Goal: Task Accomplishment & Management: Use online tool/utility

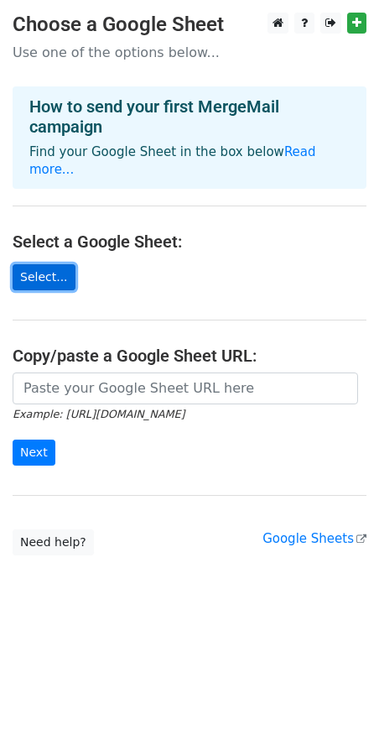
click at [26, 264] on link "Select..." at bounding box center [44, 277] width 63 height 26
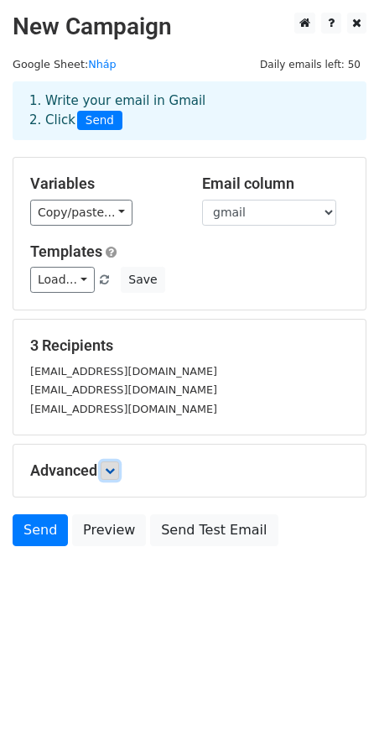
click at [115, 469] on icon at bounding box center [110, 471] width 10 height 10
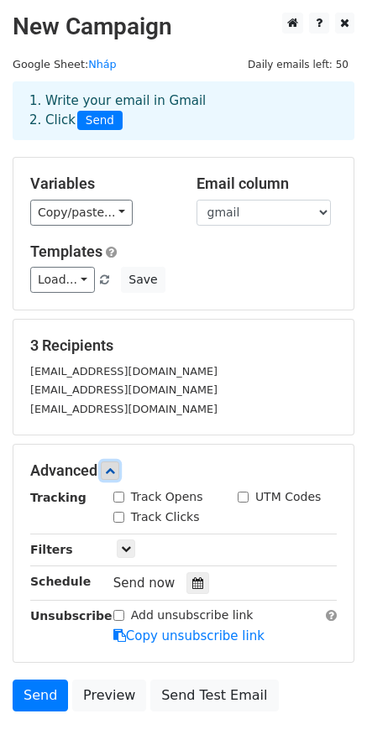
click at [115, 469] on icon at bounding box center [110, 471] width 10 height 10
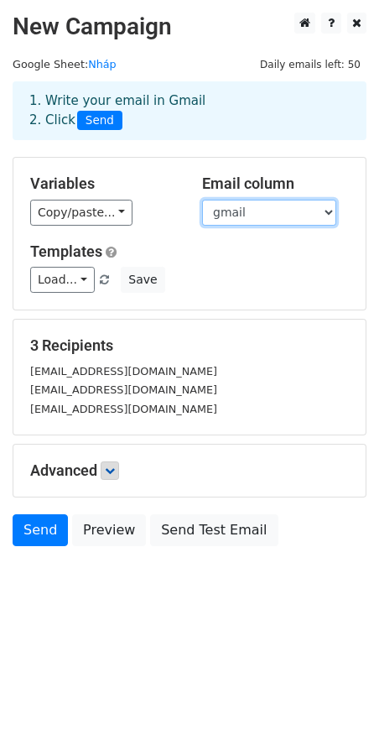
click at [240, 214] on select "Tên gmail" at bounding box center [269, 213] width 134 height 26
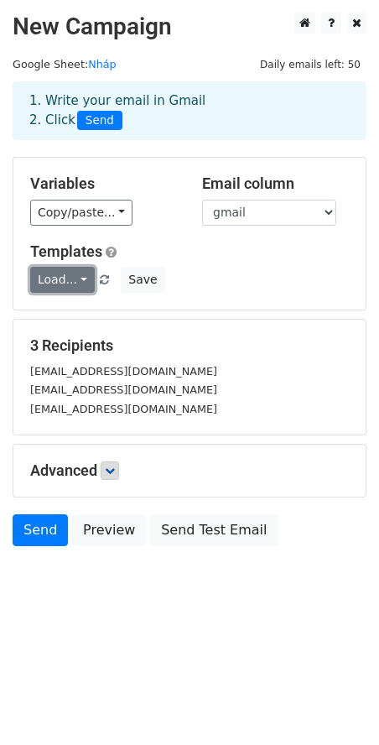
click at [83, 283] on link "Load..." at bounding box center [62, 280] width 65 height 26
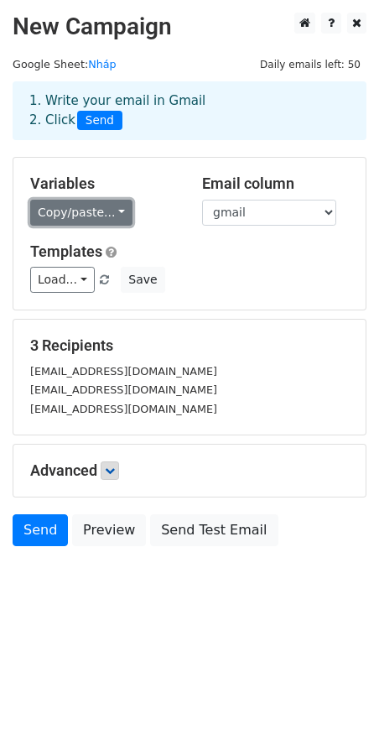
click at [99, 217] on link "Copy/paste..." at bounding box center [81, 213] width 102 height 26
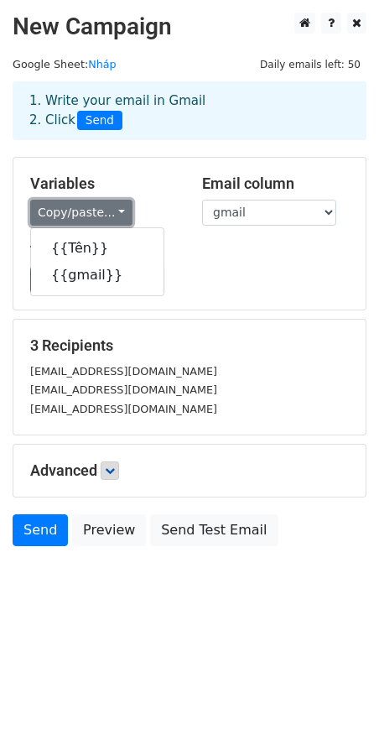
click at [99, 217] on link "Copy/paste..." at bounding box center [81, 213] width 102 height 26
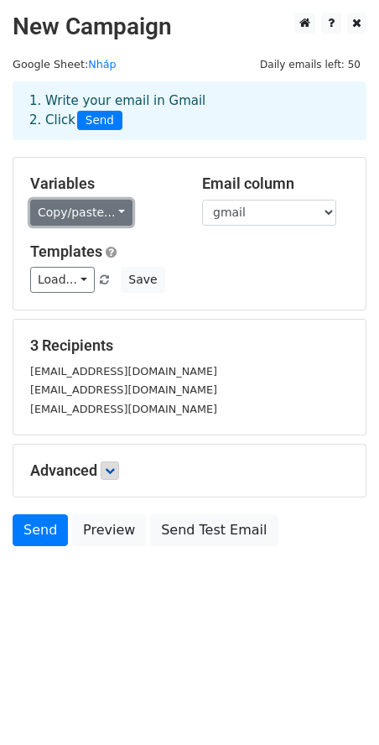
click at [99, 217] on link "Copy/paste..." at bounding box center [81, 213] width 102 height 26
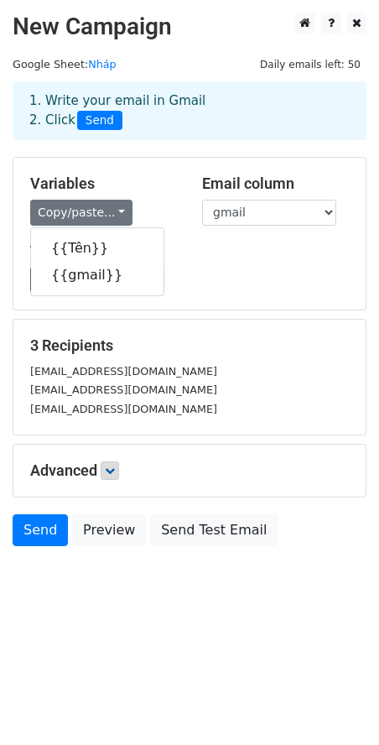
click at [243, 288] on div "Load... No templates saved Save" at bounding box center [190, 280] width 344 height 26
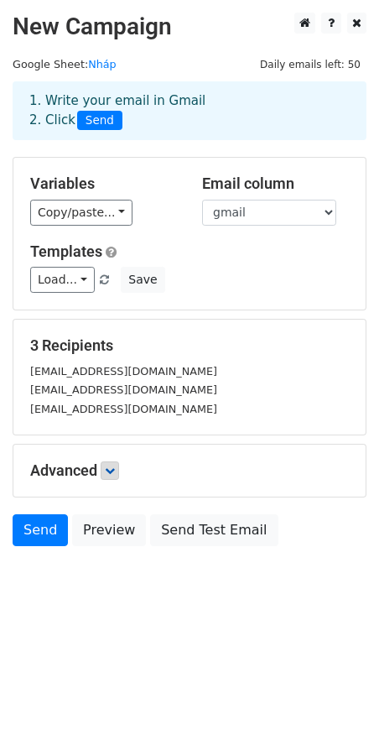
click at [205, 287] on div "Load... No templates saved Save" at bounding box center [190, 280] width 344 height 26
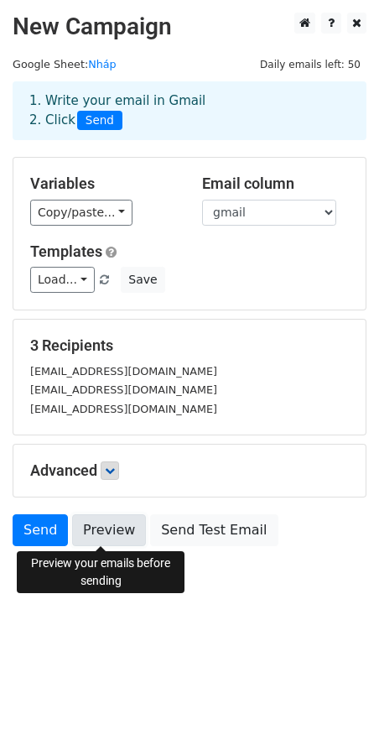
click at [113, 539] on link "Preview" at bounding box center [109, 530] width 74 height 32
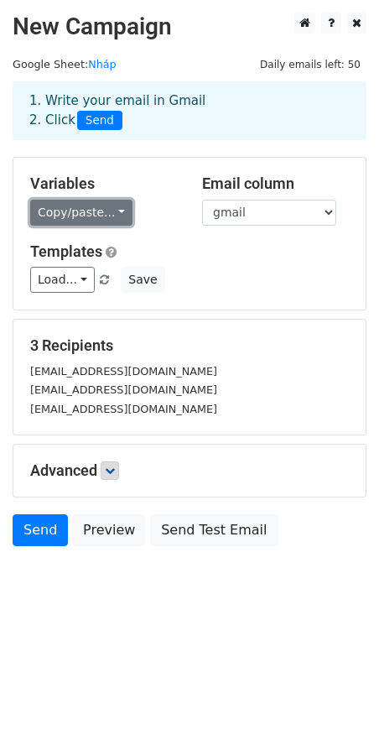
click at [110, 216] on link "Copy/paste..." at bounding box center [81, 213] width 102 height 26
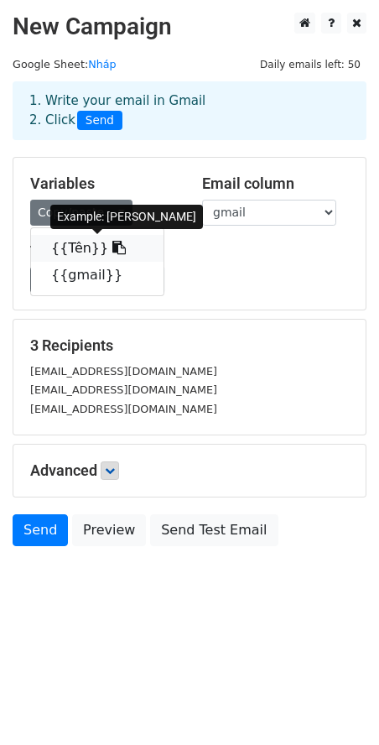
click at [112, 247] on icon at bounding box center [118, 247] width 13 height 13
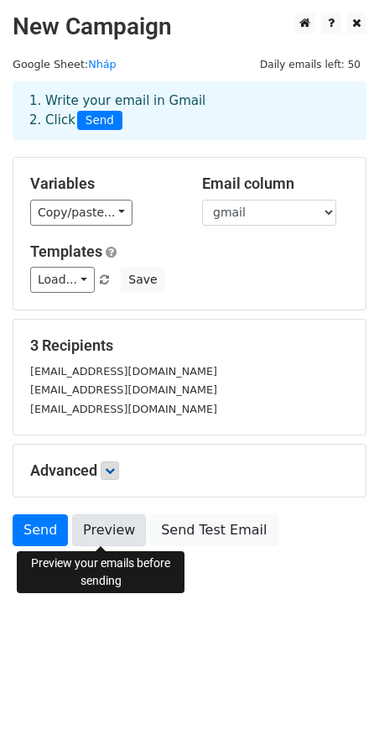
click at [80, 530] on link "Preview" at bounding box center [109, 530] width 74 height 32
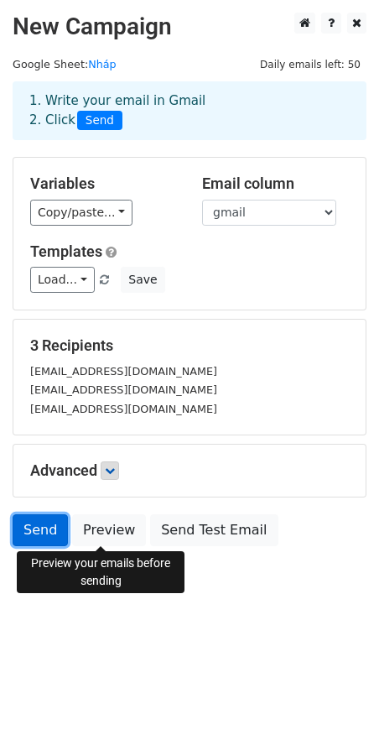
click at [47, 537] on link "Send" at bounding box center [40, 530] width 55 height 32
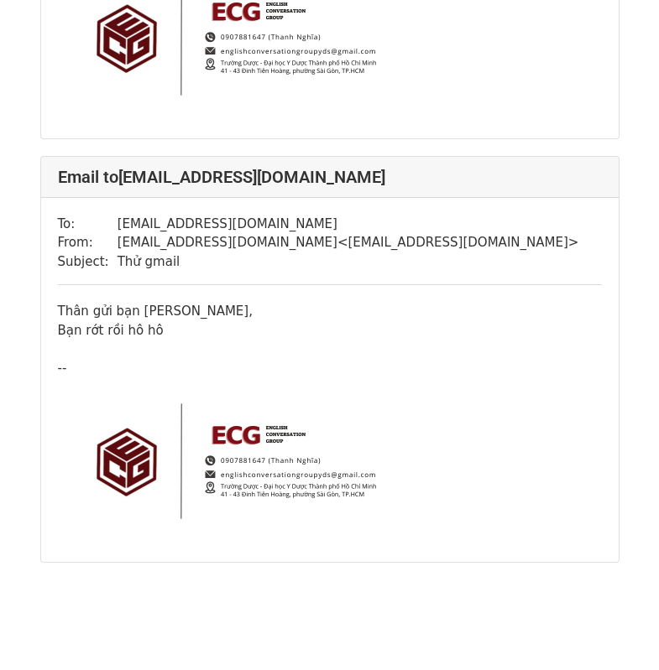
scroll to position [856, 0]
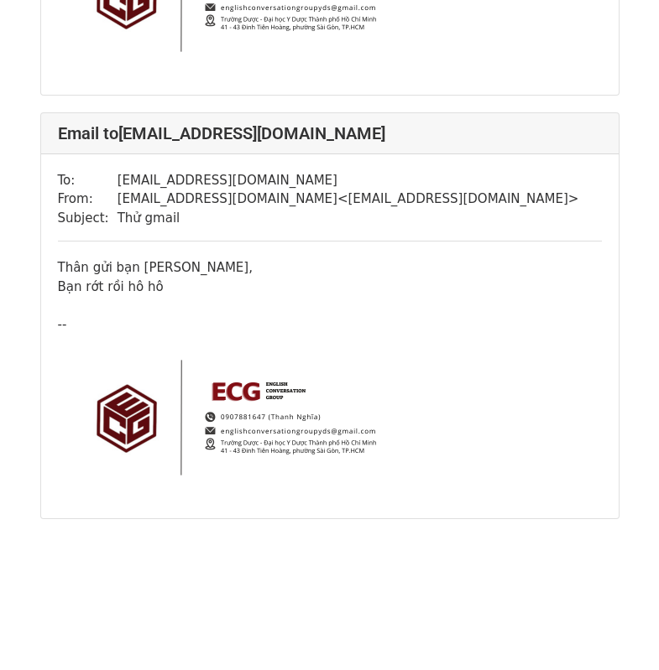
drag, startPoint x: 664, startPoint y: 221, endPoint x: 664, endPoint y: 584, distance: 362.4
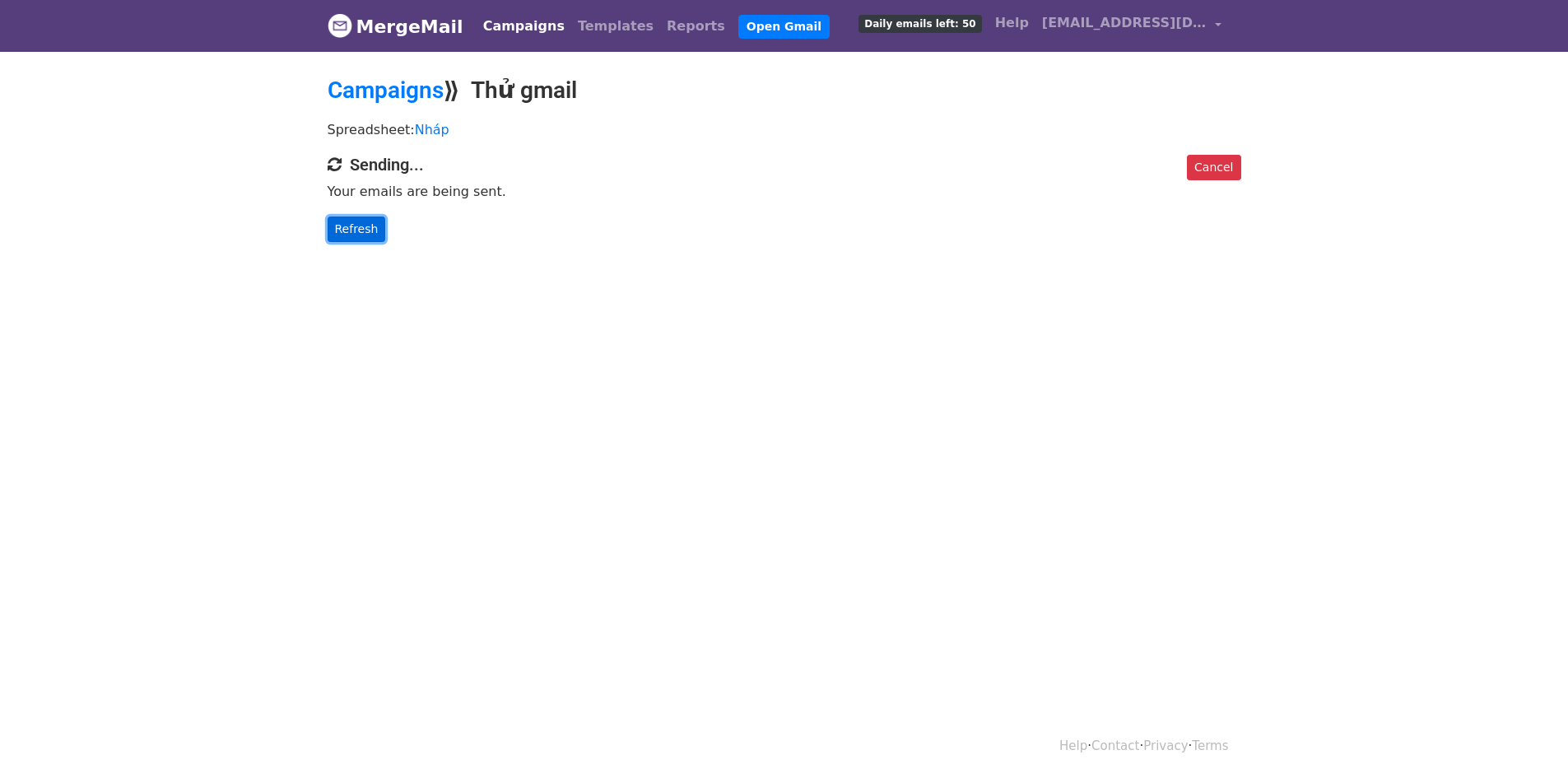
click at [374, 219] on link "Refresh" at bounding box center [357, 230] width 59 height 26
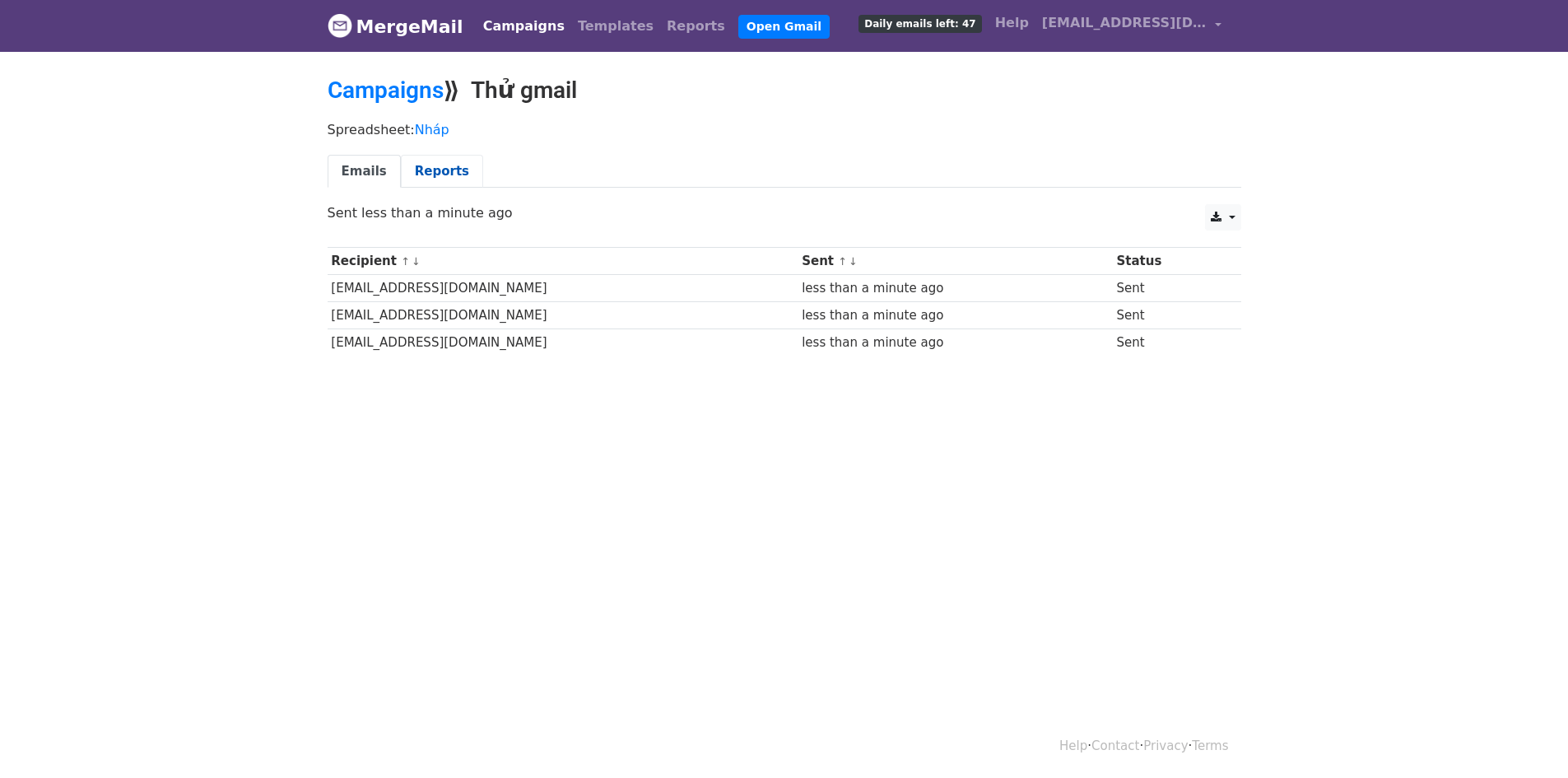
click at [450, 183] on link "Reports" at bounding box center [443, 172] width 82 height 33
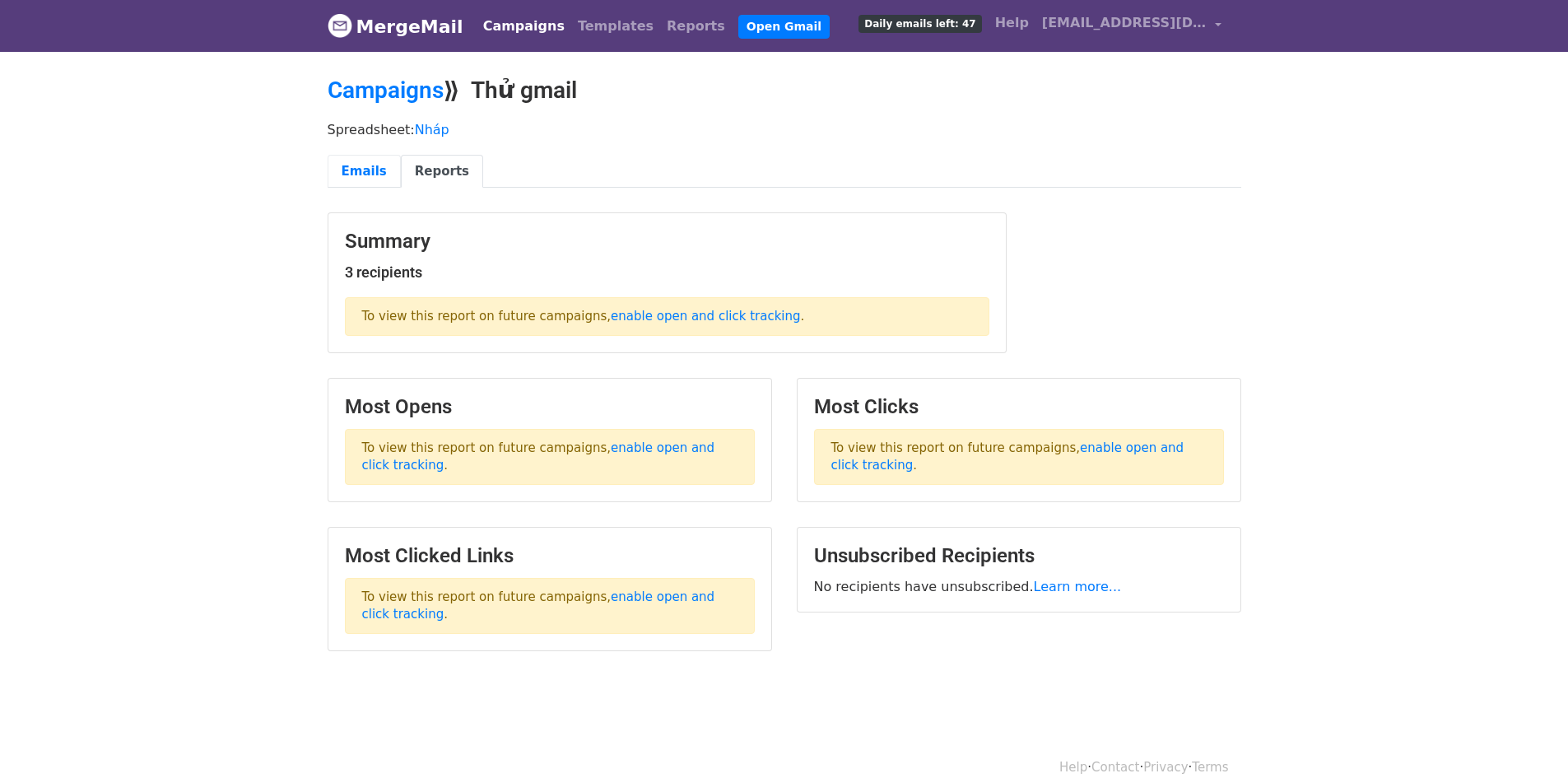
click at [356, 174] on link "Emails" at bounding box center [364, 172] width 74 height 33
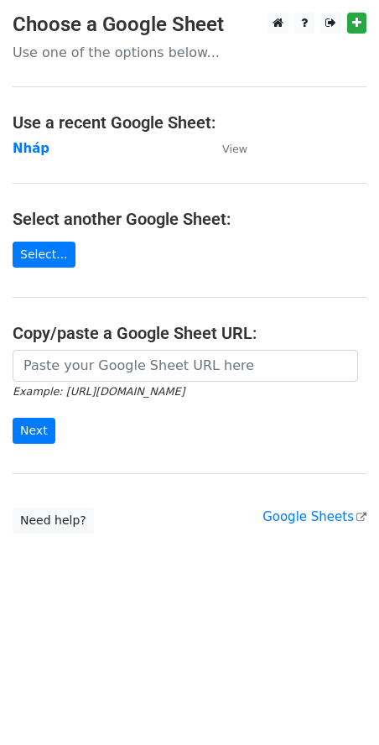
click at [151, 605] on html "Choose a Google Sheet Use one of the options below... Use a recent Google Sheet…" at bounding box center [189, 372] width 379 height 745
click at [31, 149] on strong "Nháp" at bounding box center [31, 148] width 37 height 15
click at [148, 159] on main "Choose a Google Sheet Use one of the options below... Use a recent Google Sheet…" at bounding box center [189, 273] width 379 height 521
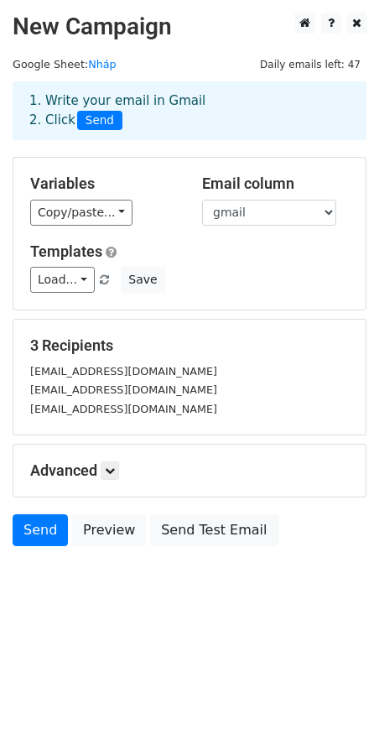
click at [102, 475] on h5 "Advanced" at bounding box center [189, 470] width 319 height 18
click at [108, 471] on icon at bounding box center [110, 471] width 10 height 10
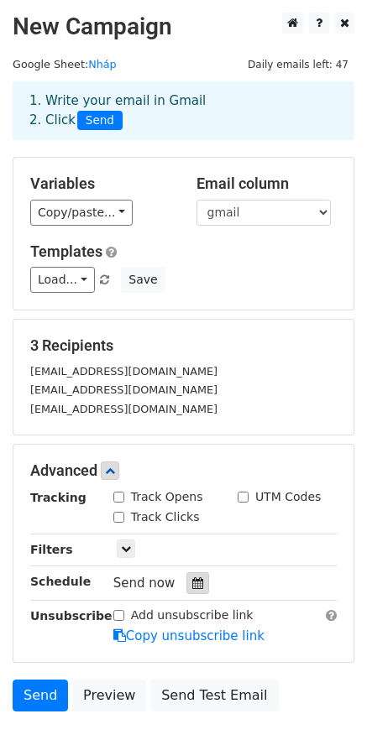
click at [194, 581] on icon at bounding box center [197, 583] width 11 height 12
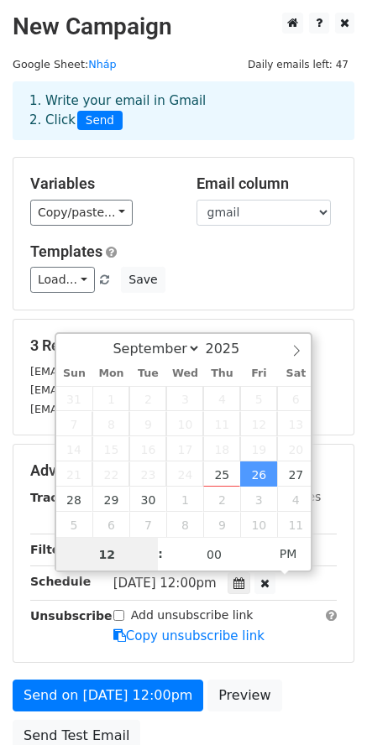
scroll to position [1, 0]
type input "2025-09-25 18:07"
type input "06"
type input "07"
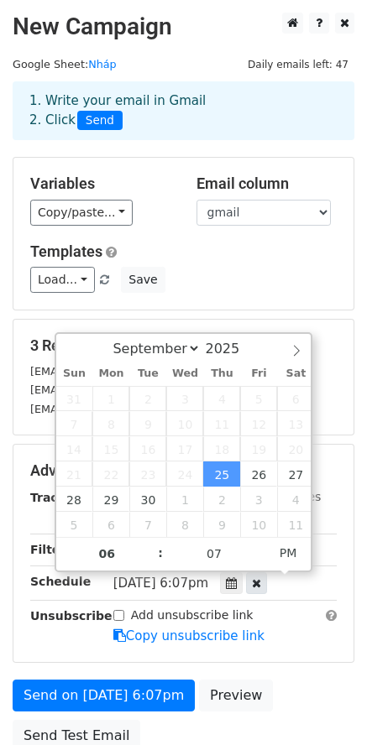
click at [267, 580] on div at bounding box center [256, 583] width 21 height 22
type input "06"
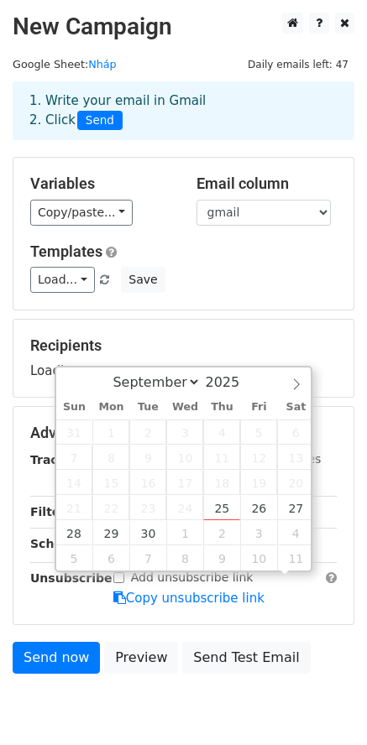
click at [315, 353] on h5 "Recipients" at bounding box center [183, 345] width 306 height 18
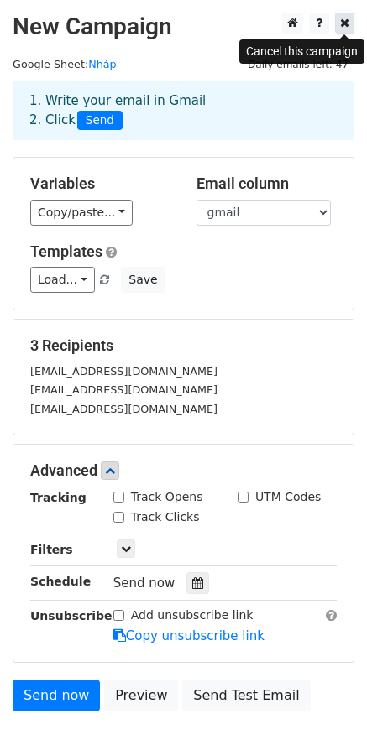
click at [345, 25] on icon at bounding box center [344, 23] width 9 height 12
